Goal: Task Accomplishment & Management: Use online tool/utility

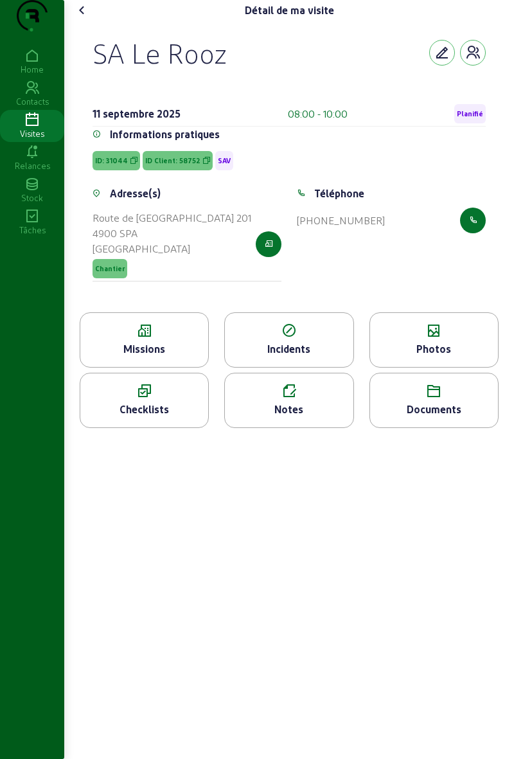
click at [157, 417] on div "Checklists" at bounding box center [144, 409] width 128 height 15
click at [460, 357] on div "Photos" at bounding box center [434, 348] width 128 height 15
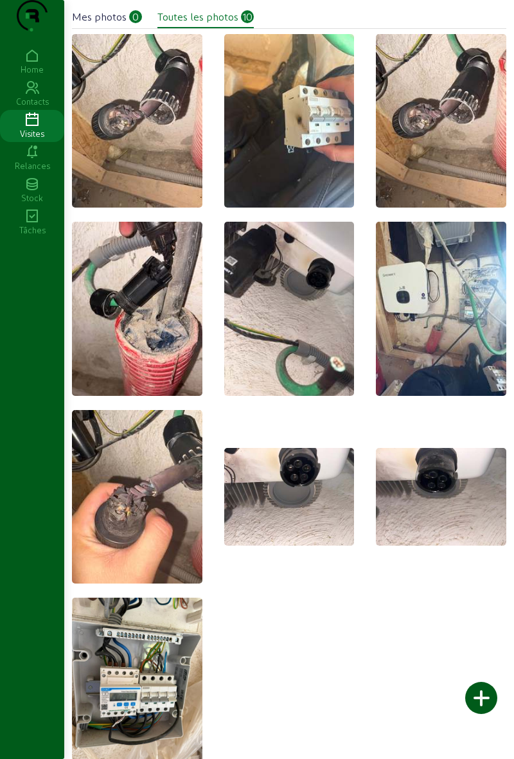
scroll to position [18, 0]
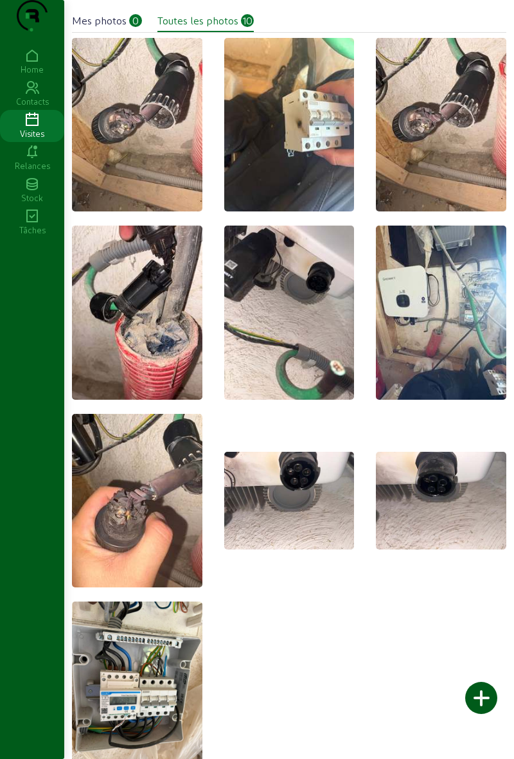
click at [119, 199] on img at bounding box center [137, 125] width 130 height 174
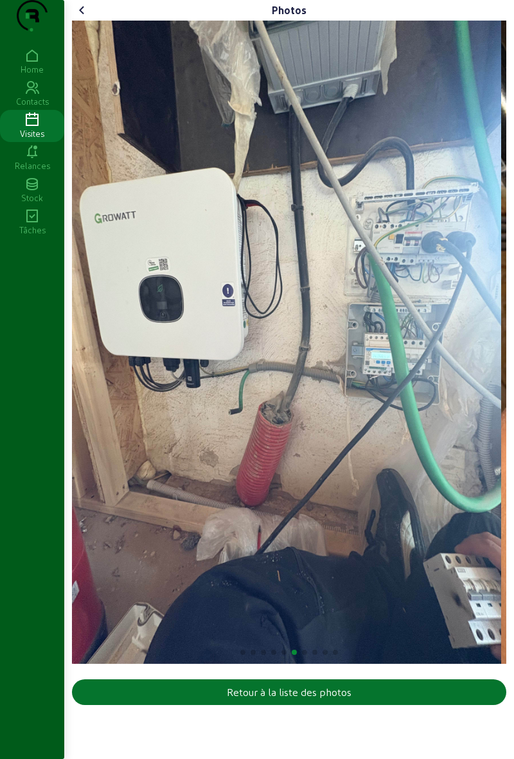
click at [24, 128] on icon at bounding box center [32, 119] width 64 height 15
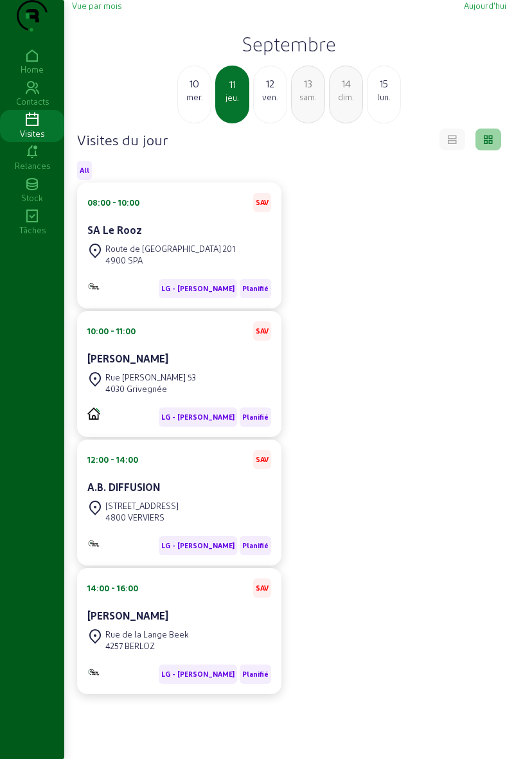
click at [234, 294] on div "LG - Alessio - E Planifié" at bounding box center [179, 284] width 184 height 30
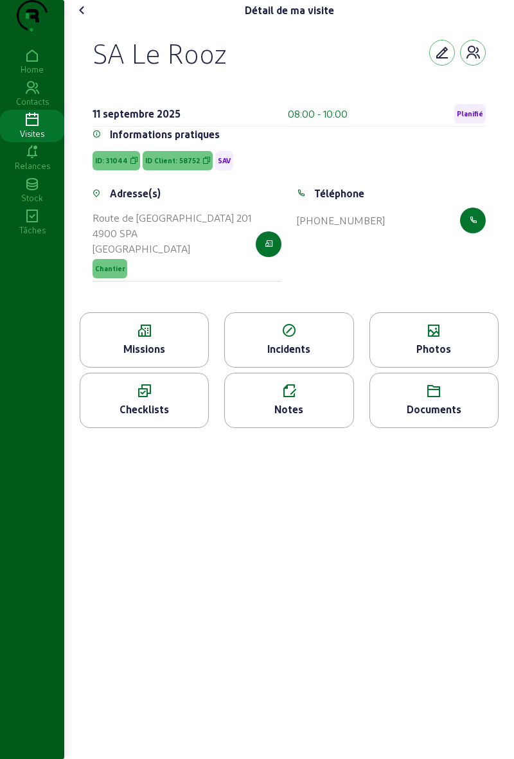
click at [478, 118] on span "Planifié" at bounding box center [470, 113] width 26 height 9
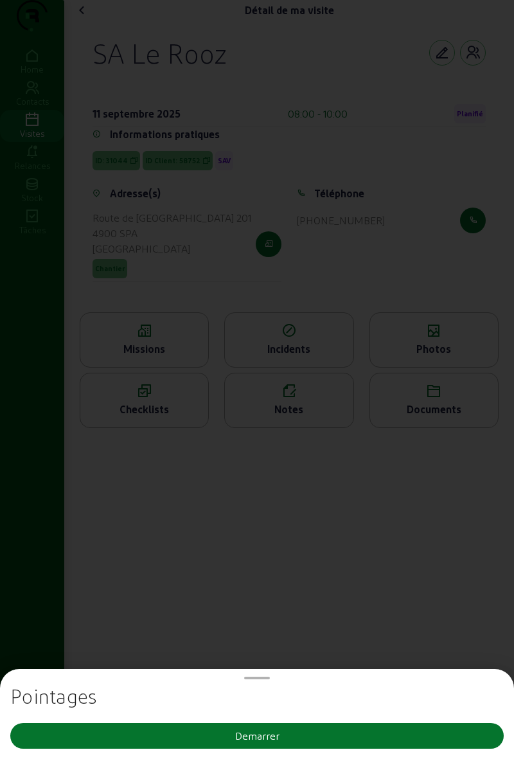
click at [325, 730] on button "Demarrer" at bounding box center [257, 736] width 494 height 26
